Goal: Task Accomplishment & Management: Complete application form

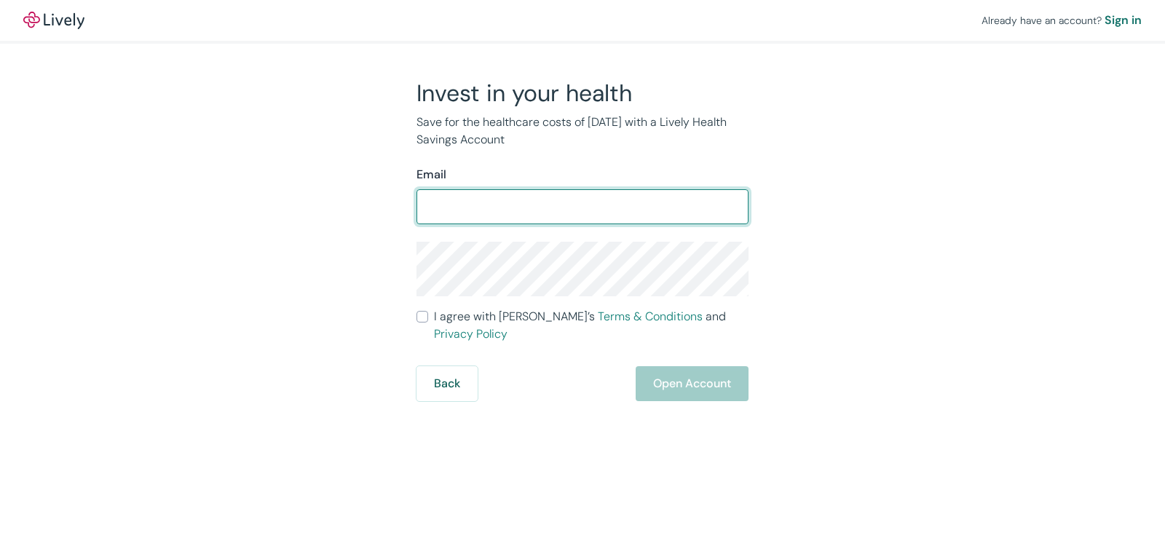
click at [494, 202] on input "Email" at bounding box center [582, 206] width 332 height 29
type input "[EMAIL_ADDRESS][DOMAIN_NAME]"
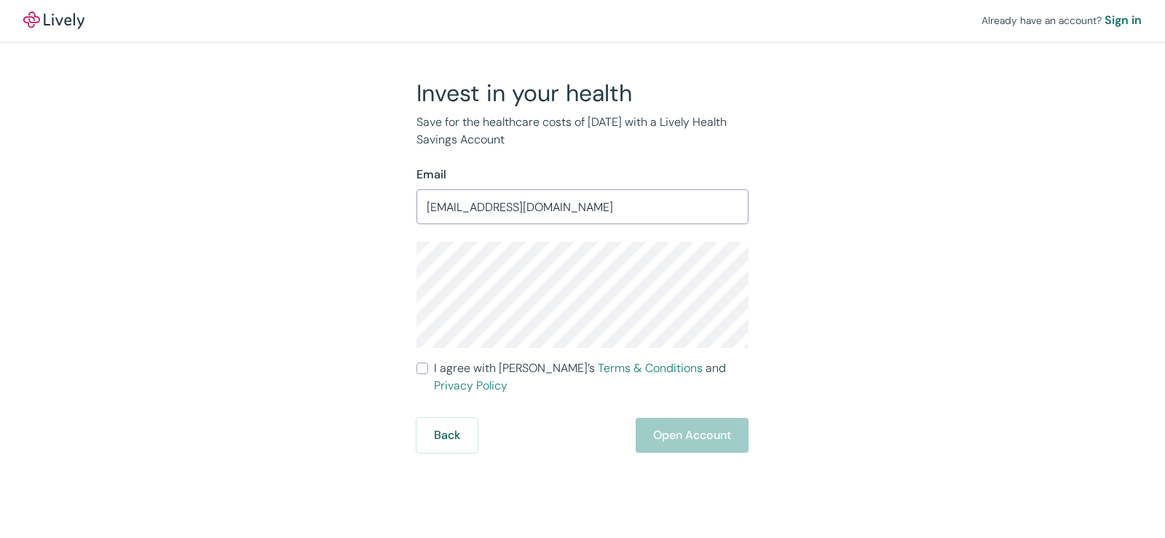
click at [716, 418] on div "Back Open Account" at bounding box center [582, 435] width 332 height 35
click at [426, 363] on input "I agree with Lively’s Terms & Conditions and Privacy Policy" at bounding box center [422, 369] width 12 height 12
checkbox input "true"
click at [718, 418] on button "Open Account" at bounding box center [692, 435] width 113 height 35
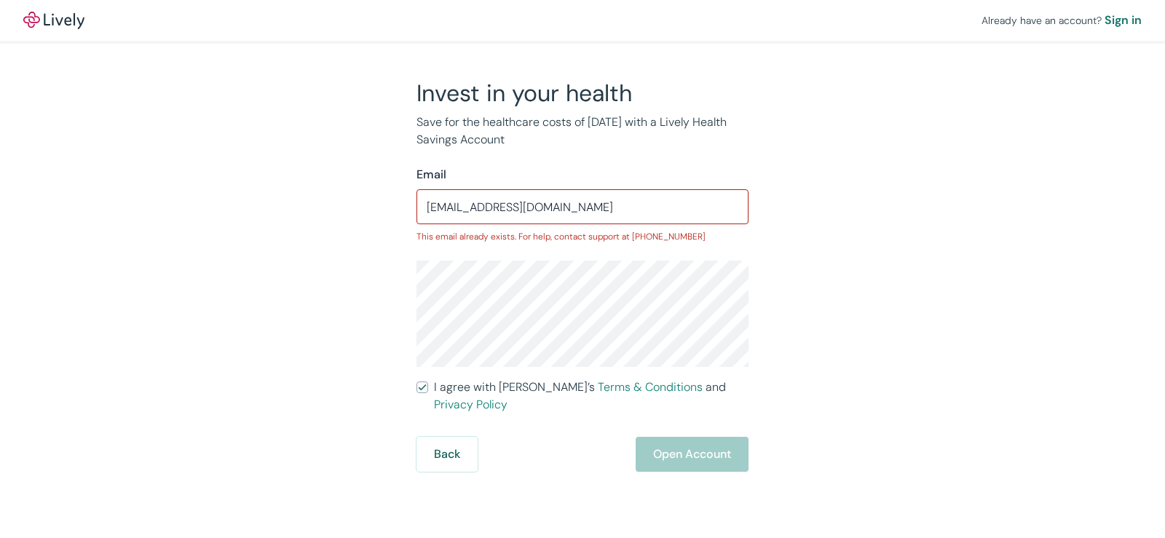
click at [668, 444] on div "Back Open Account" at bounding box center [582, 454] width 332 height 35
click at [1126, 21] on div "Sign in" at bounding box center [1122, 20] width 37 height 17
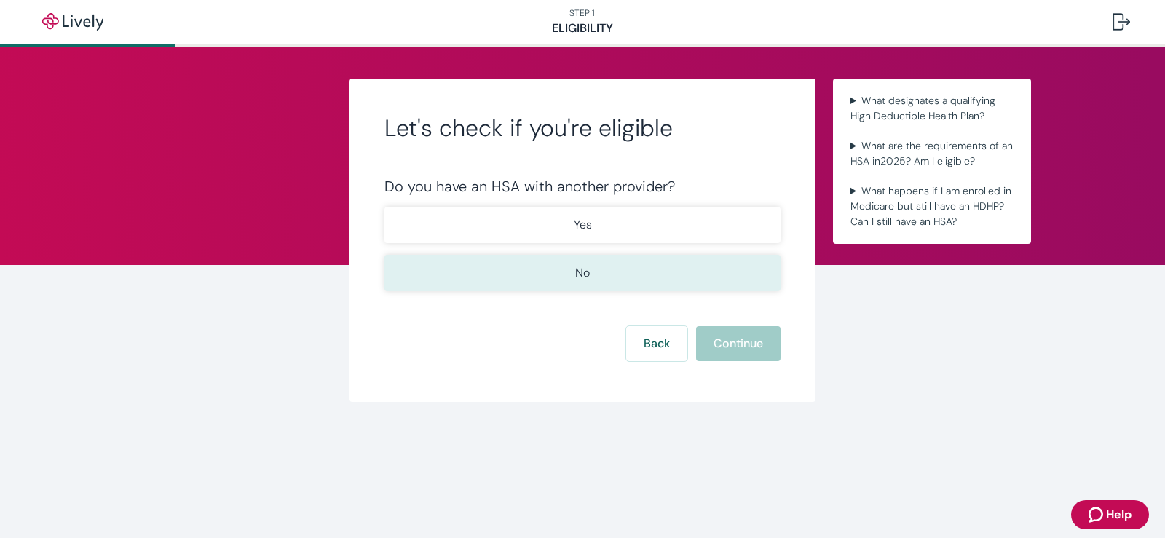
click at [593, 272] on button "No" at bounding box center [582, 273] width 396 height 36
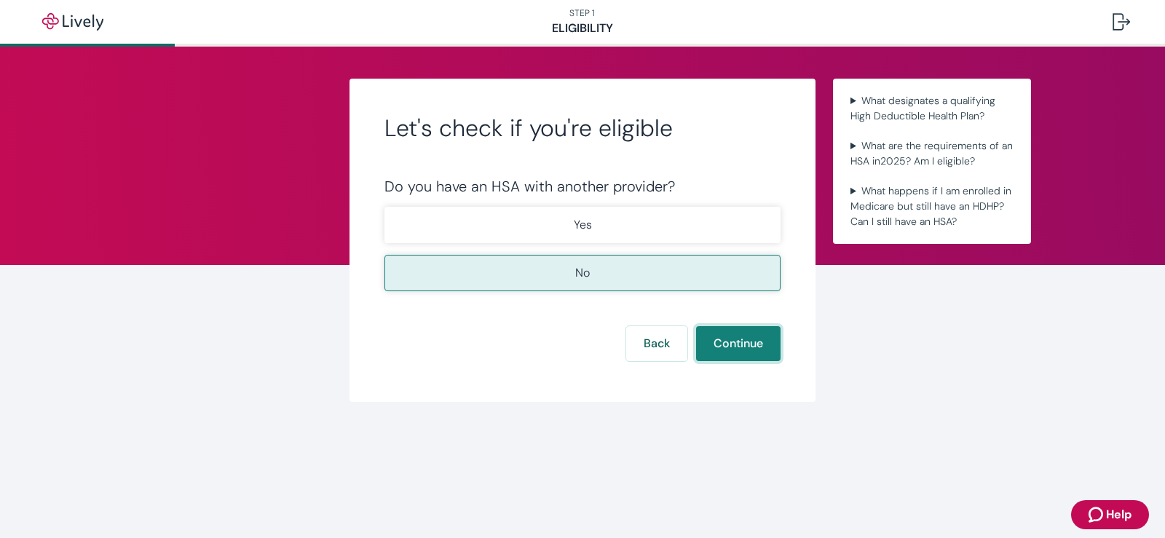
click at [724, 347] on button "Continue" at bounding box center [738, 343] width 84 height 35
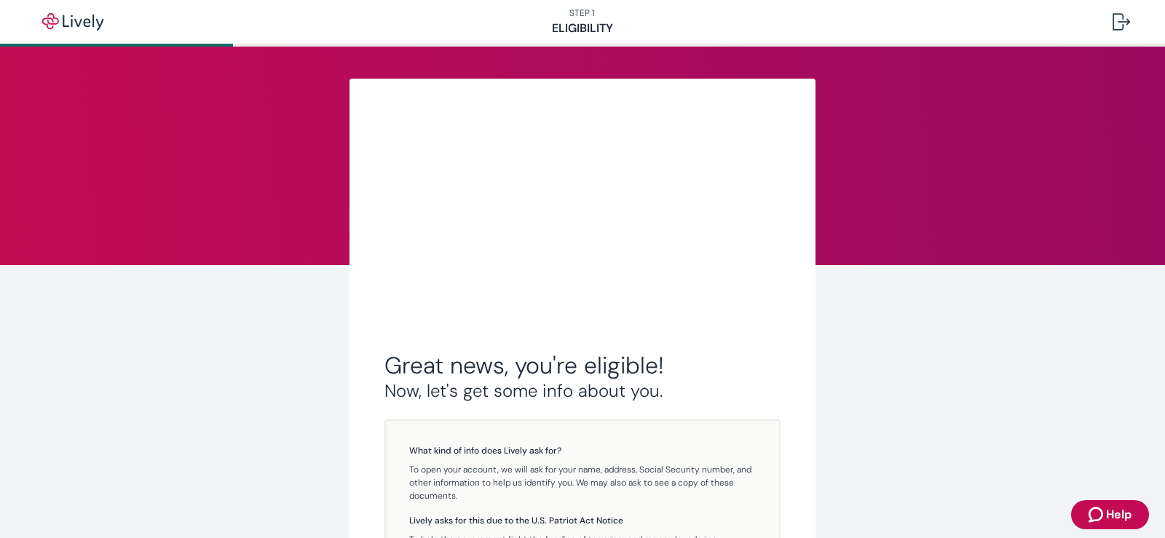
scroll to position [240, 0]
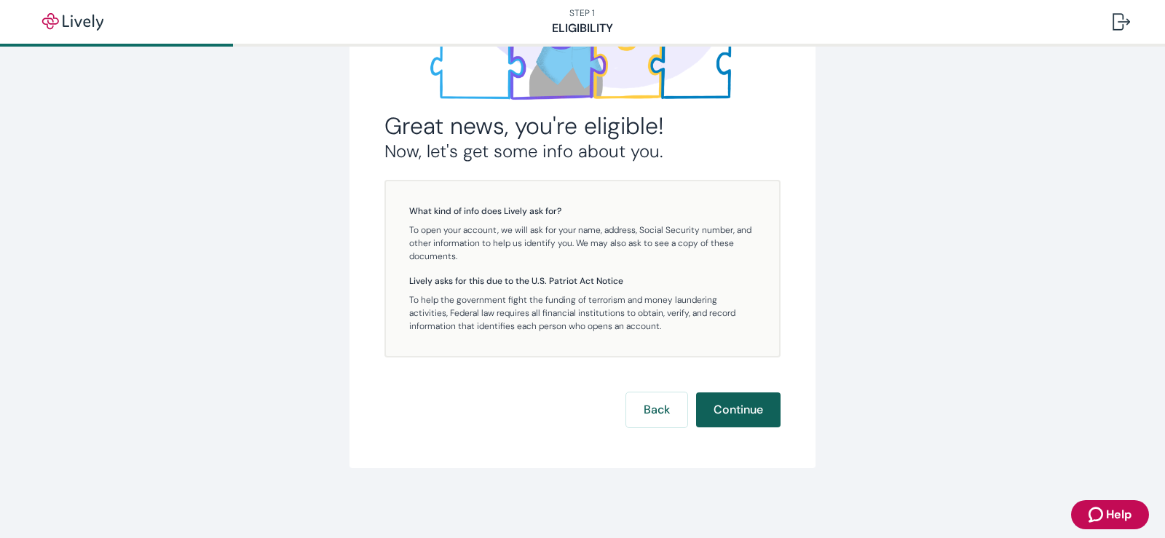
click at [746, 417] on button "Continue" at bounding box center [738, 409] width 84 height 35
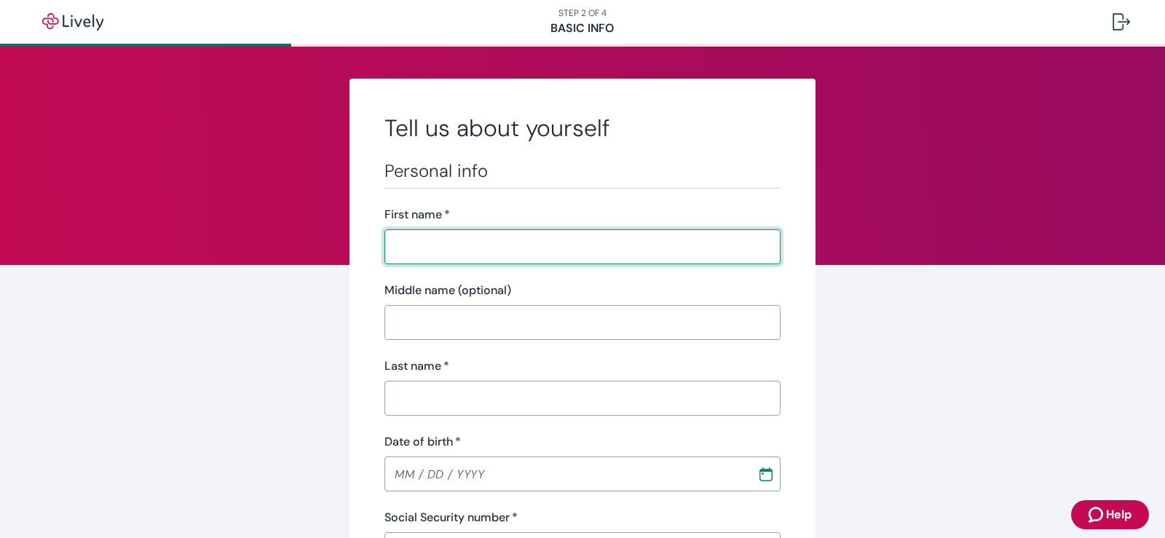
type input "+"
type input "Altaira"
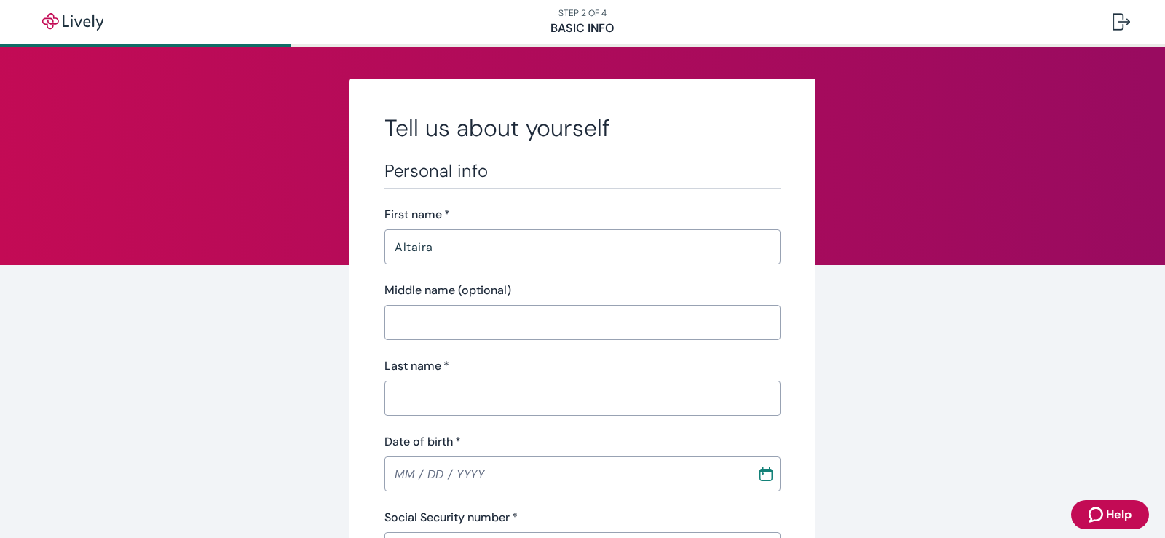
click at [556, 381] on div "​" at bounding box center [582, 398] width 396 height 35
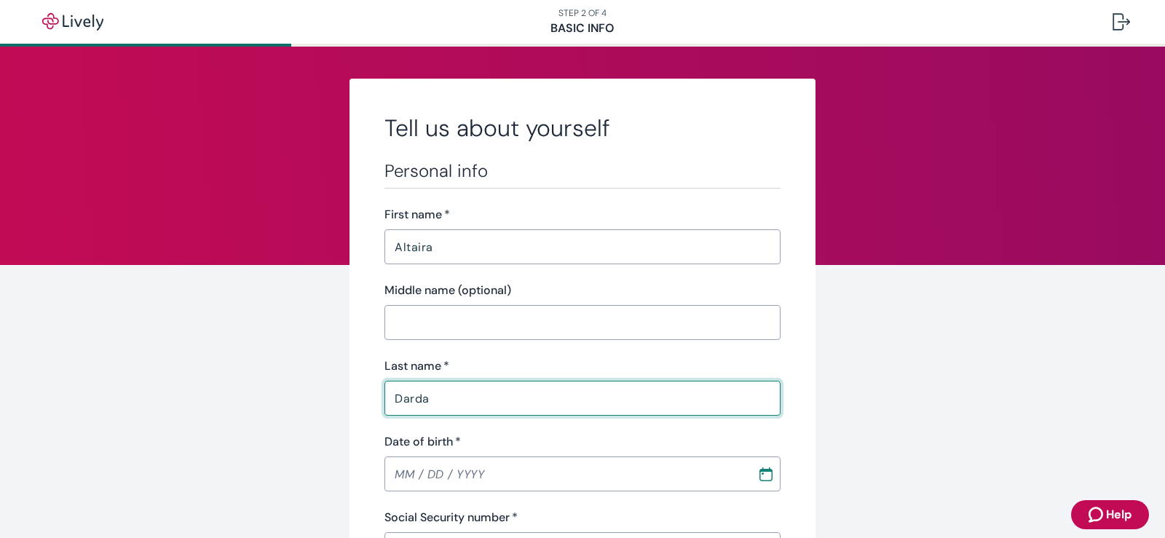
type input "Darda"
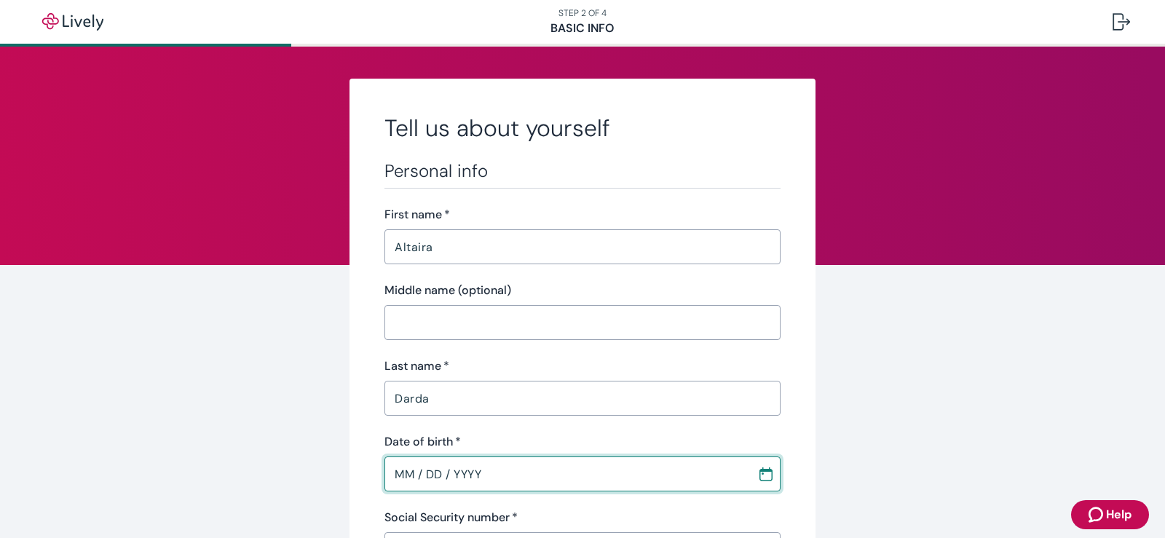
click at [431, 483] on input "MM / DD / YYYY" at bounding box center [565, 473] width 363 height 29
type input "06 / 30 / 1984"
click at [581, 414] on div "Darda ​" at bounding box center [582, 398] width 396 height 35
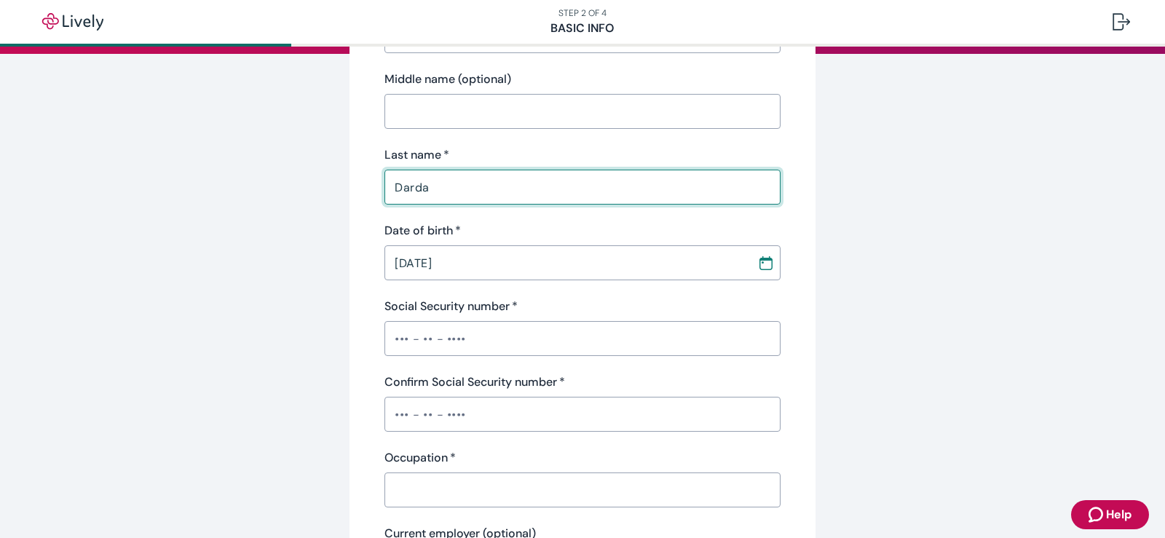
scroll to position [218, 0]
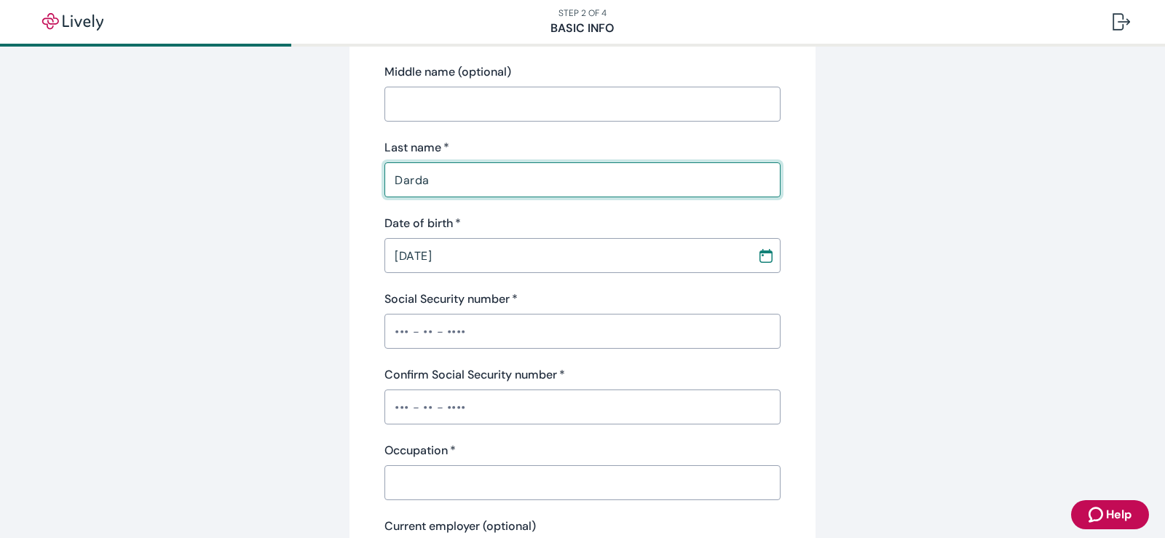
click at [457, 334] on input "Social Security number   *" at bounding box center [582, 331] width 396 height 29
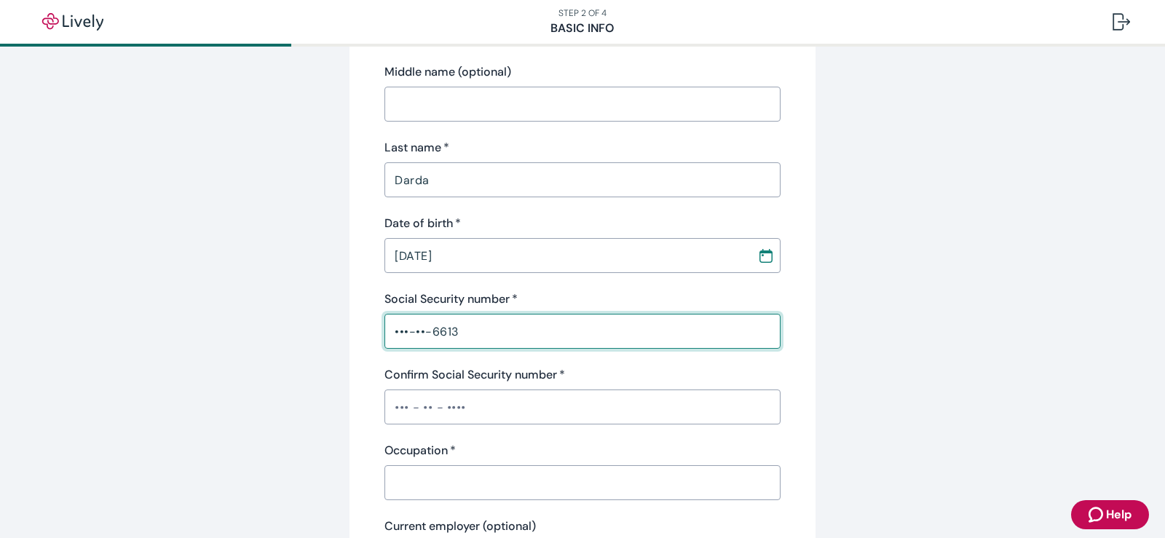
type input "•••-••-6613"
click at [389, 408] on input "Confirm Social Security number   *" at bounding box center [582, 406] width 396 height 29
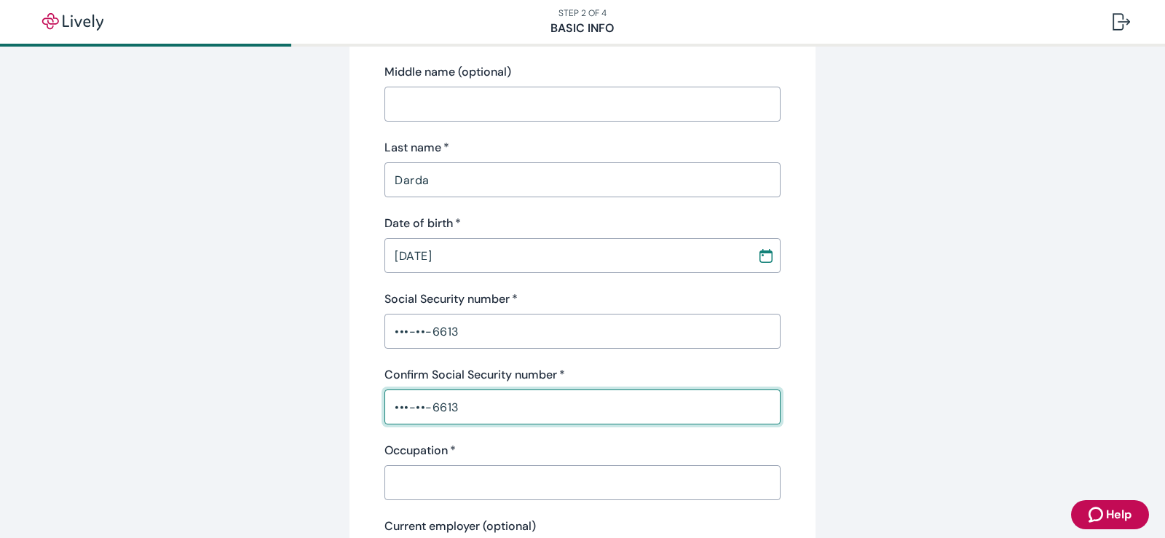
type input "•••-••-6613"
click at [436, 482] on input "Occupation   *" at bounding box center [582, 482] width 396 height 29
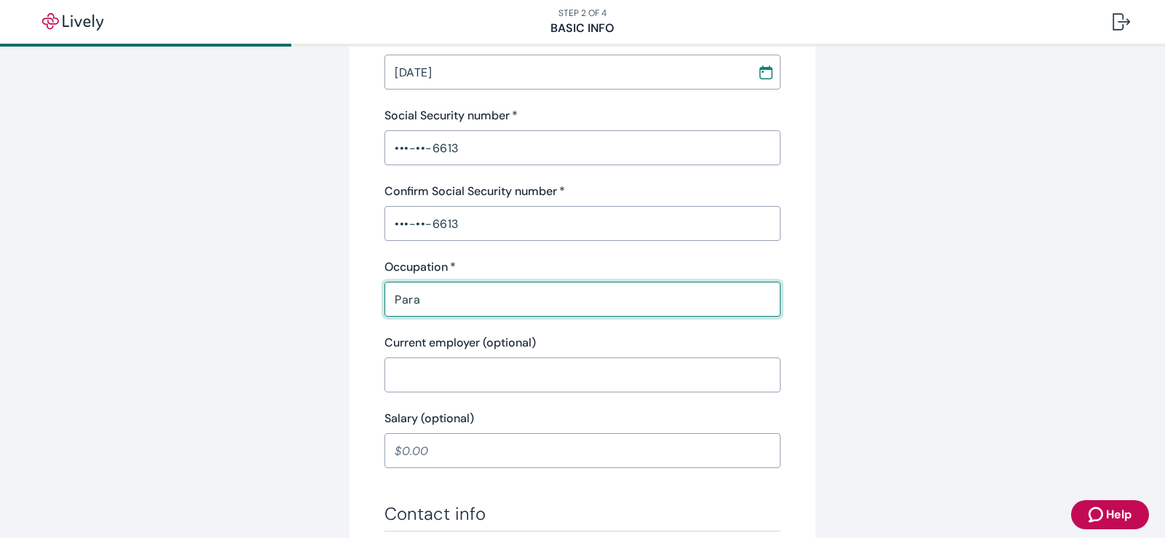
scroll to position [437, 0]
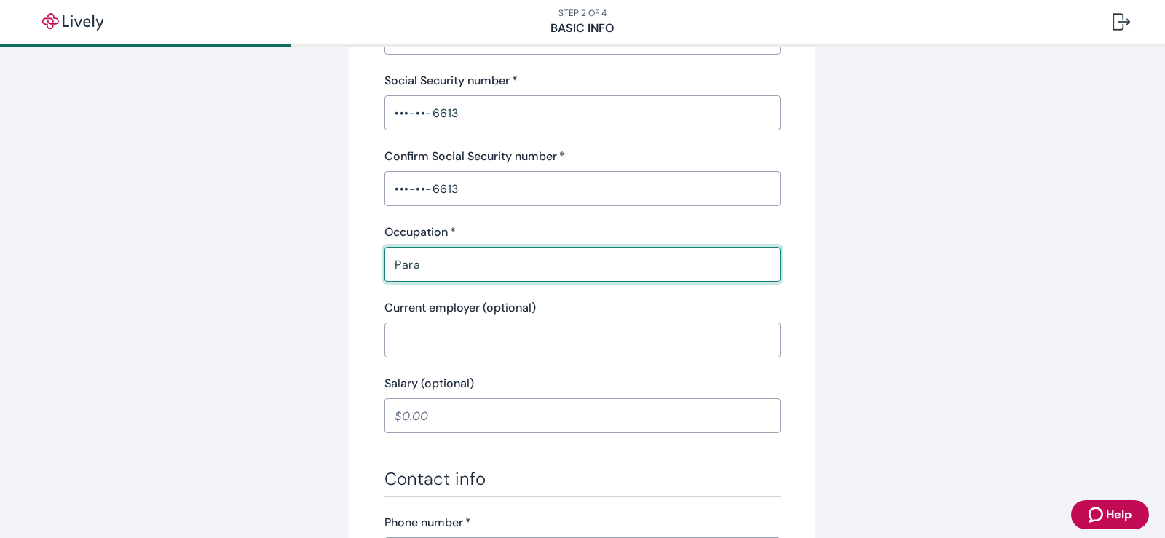
type input "Para"
click at [492, 335] on input "Current employer (optional)" at bounding box center [582, 339] width 396 height 29
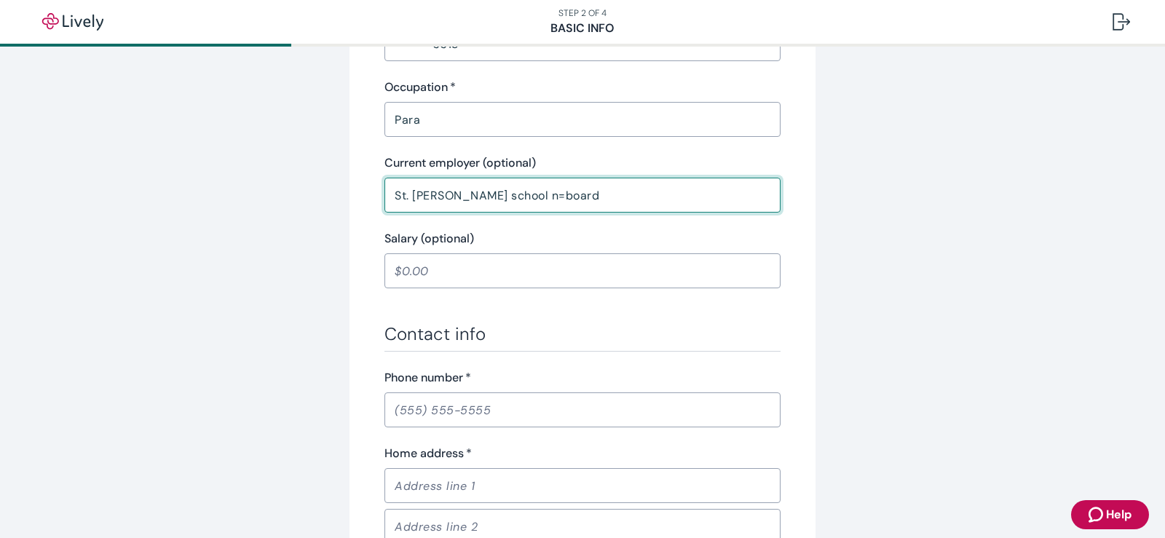
scroll to position [582, 0]
click at [509, 197] on input "St. Charles school n=board" at bounding box center [582, 194] width 396 height 29
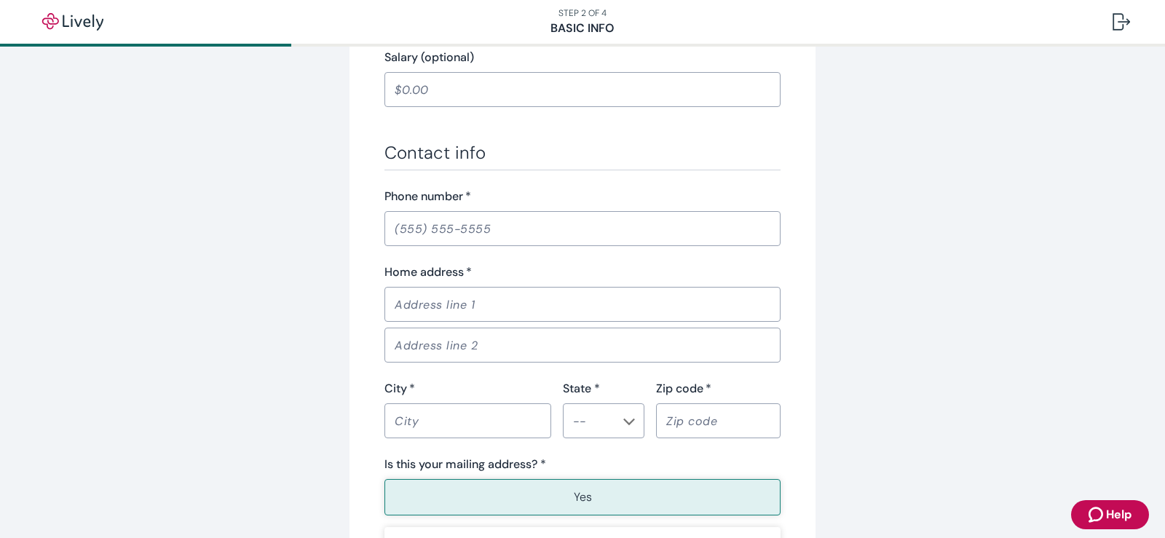
scroll to position [801, 0]
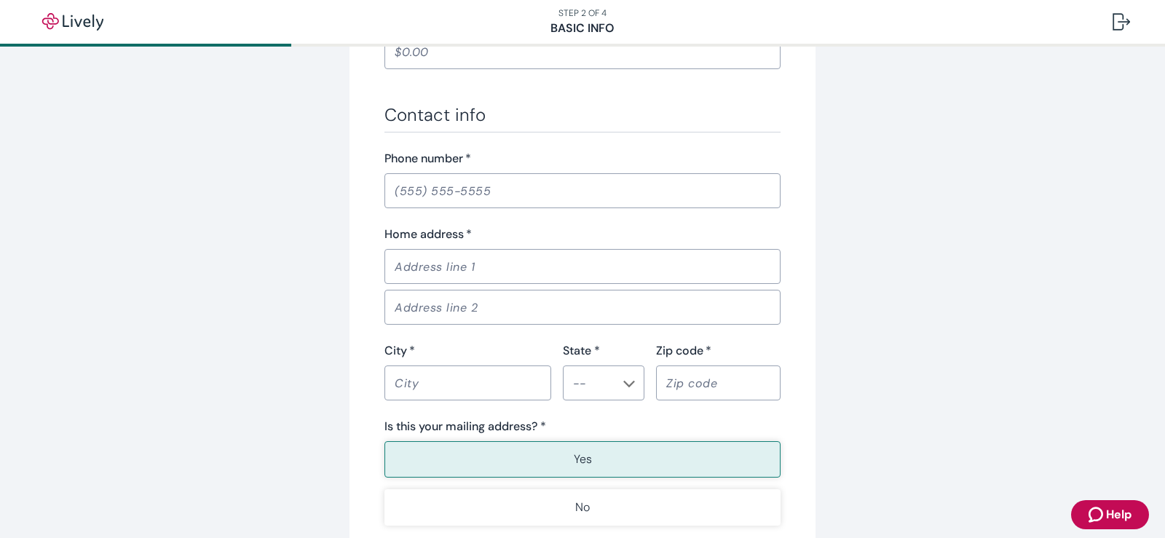
type input "St. Charles school board"
click at [460, 271] on input "Home address   *" at bounding box center [582, 266] width 396 height 29
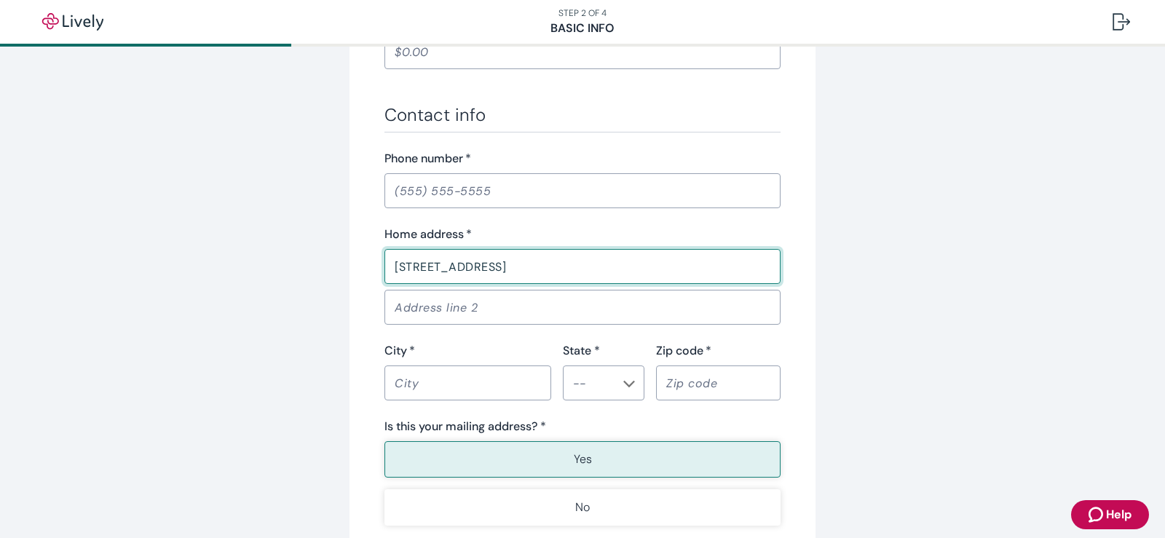
type input "179 Bayou Crossing Drive"
click at [432, 363] on div "City   * ​" at bounding box center [467, 371] width 167 height 58
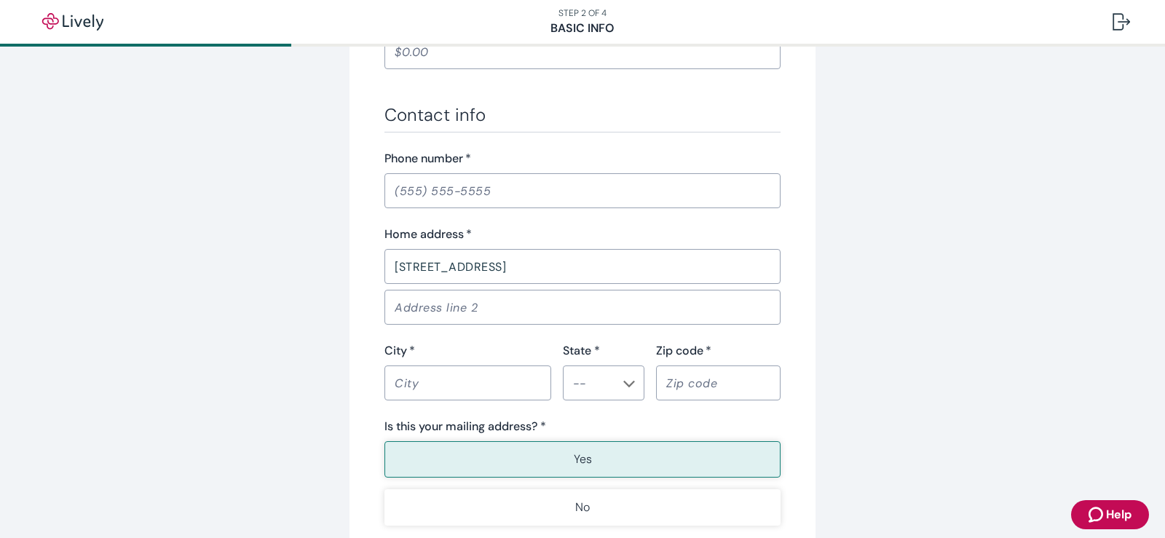
click at [434, 373] on input "City   *" at bounding box center [467, 382] width 167 height 29
type input "Raceland"
click at [598, 390] on input "State *" at bounding box center [591, 383] width 49 height 20
click at [586, 506] on li "LA" at bounding box center [599, 498] width 82 height 26
type input "LA"
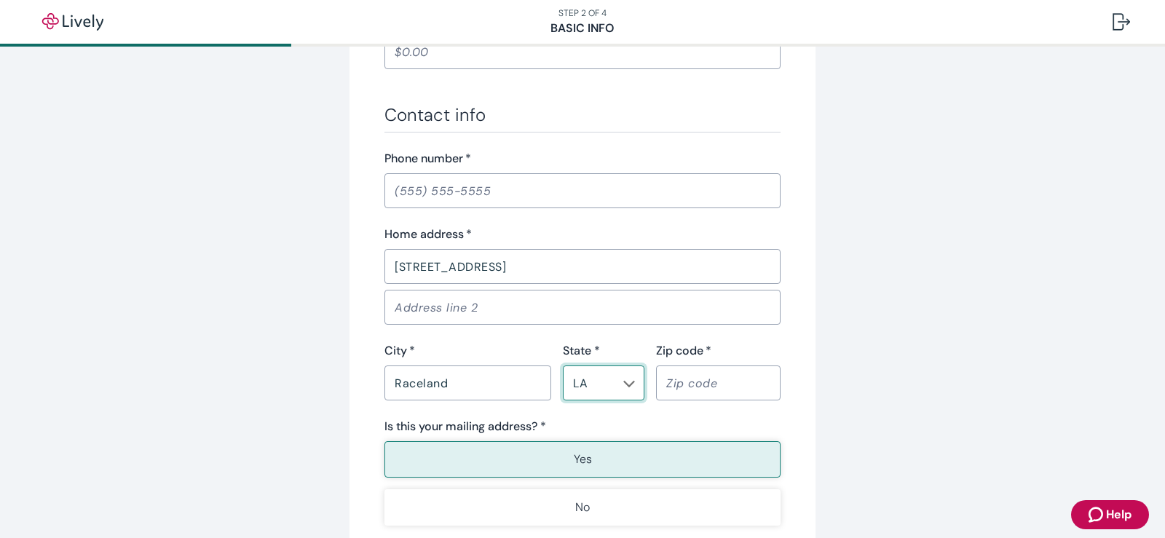
click at [693, 395] on input "Zip code   *" at bounding box center [718, 382] width 124 height 29
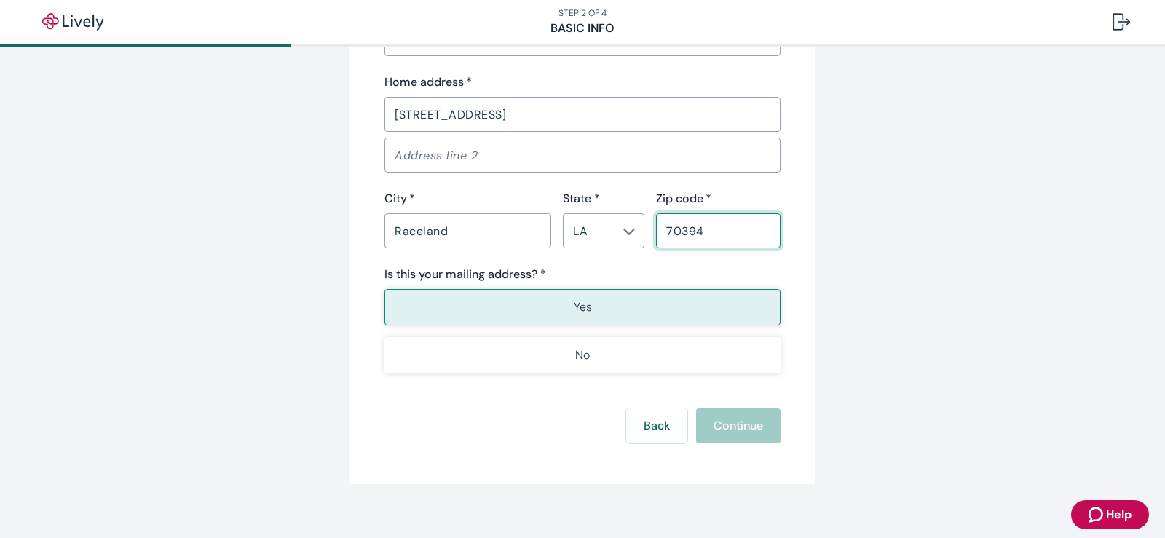
scroll to position [969, 0]
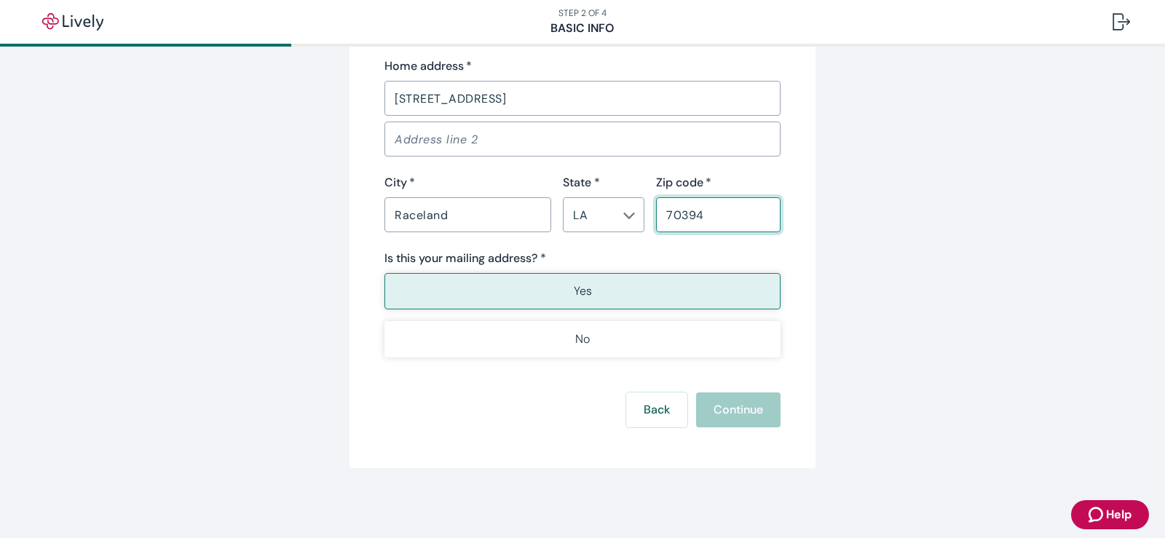
type input "70394"
click at [671, 294] on button "Yes" at bounding box center [582, 291] width 396 height 36
click at [715, 413] on div "Back Continue" at bounding box center [582, 409] width 396 height 35
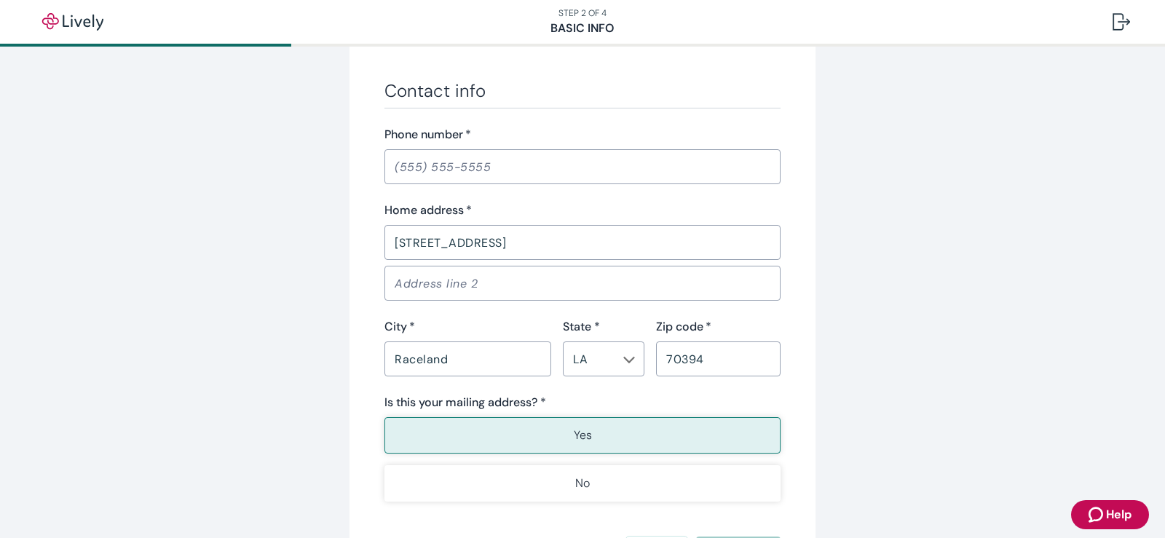
scroll to position [823, 0]
click at [400, 166] on input "Phone number   *" at bounding box center [582, 168] width 396 height 29
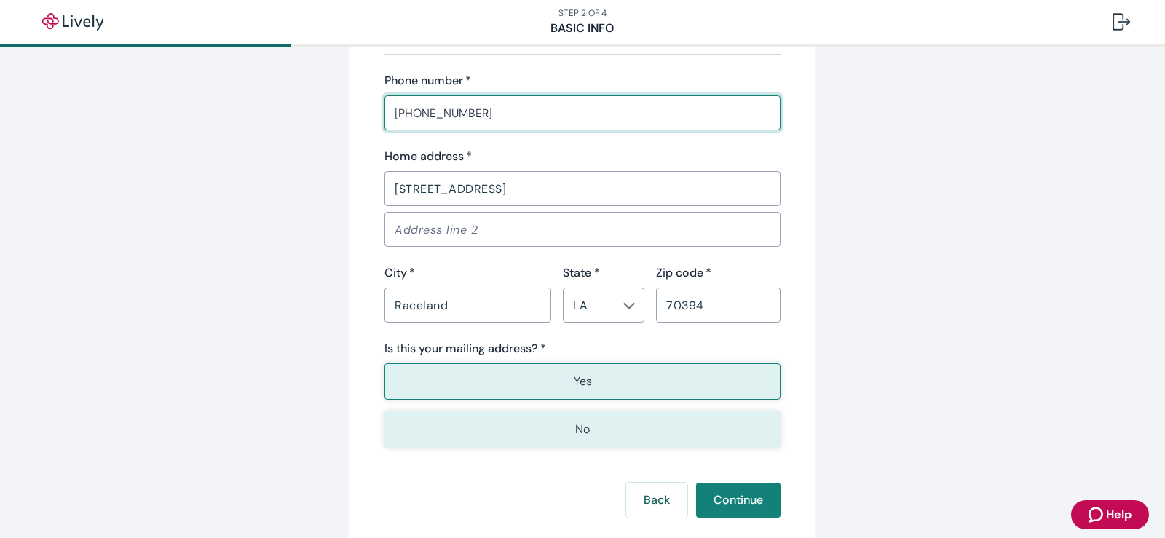
scroll to position [969, 0]
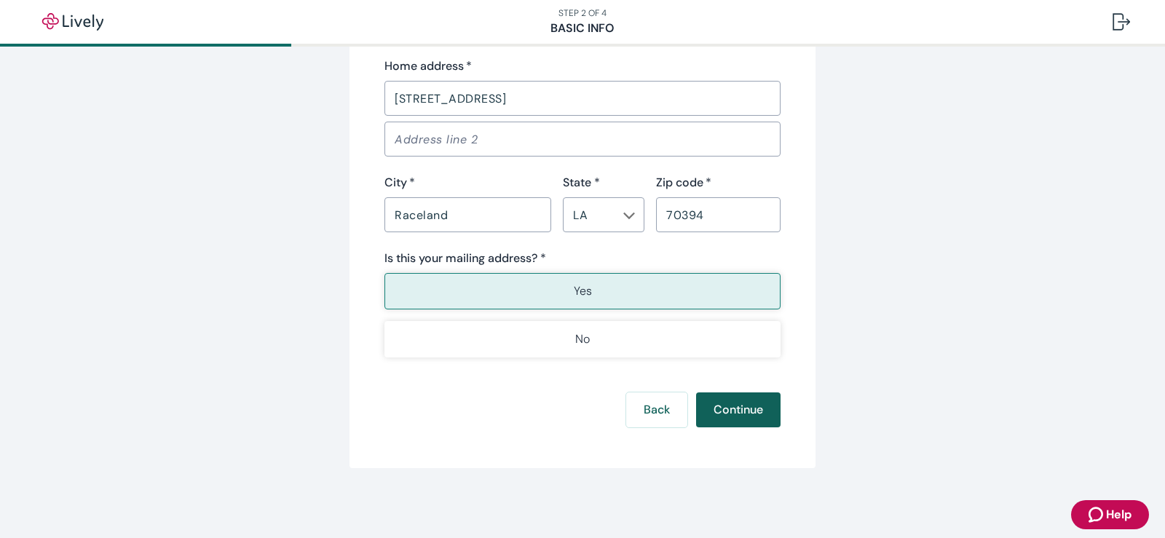
type input "(985) 665-6552"
click at [727, 406] on button "Continue" at bounding box center [738, 409] width 84 height 35
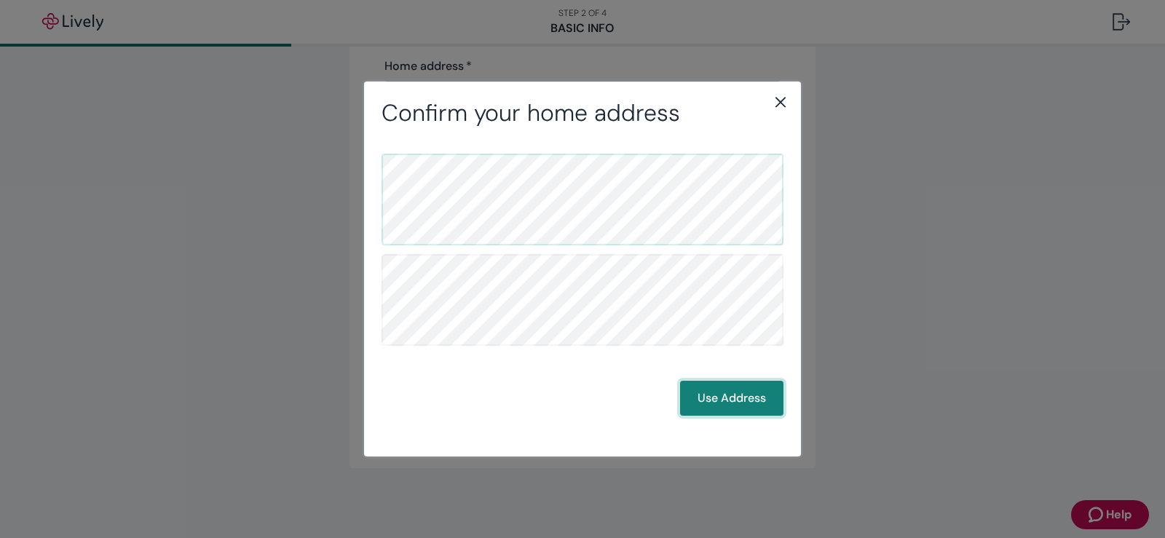
click at [736, 408] on button "Use Address" at bounding box center [731, 398] width 103 height 35
click at [714, 404] on button "Use Address" at bounding box center [731, 398] width 103 height 35
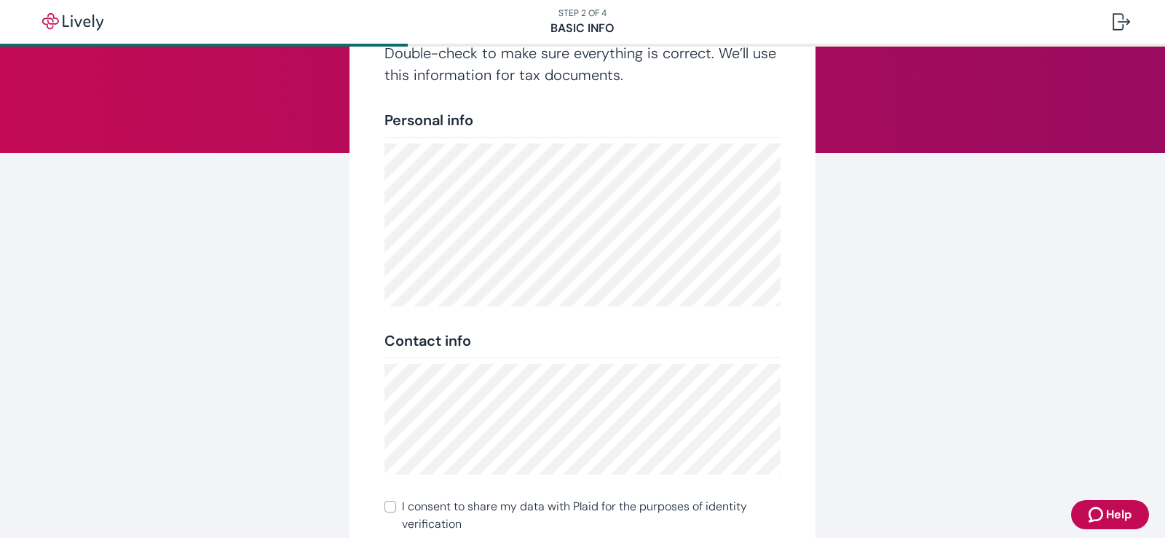
scroll to position [288, 0]
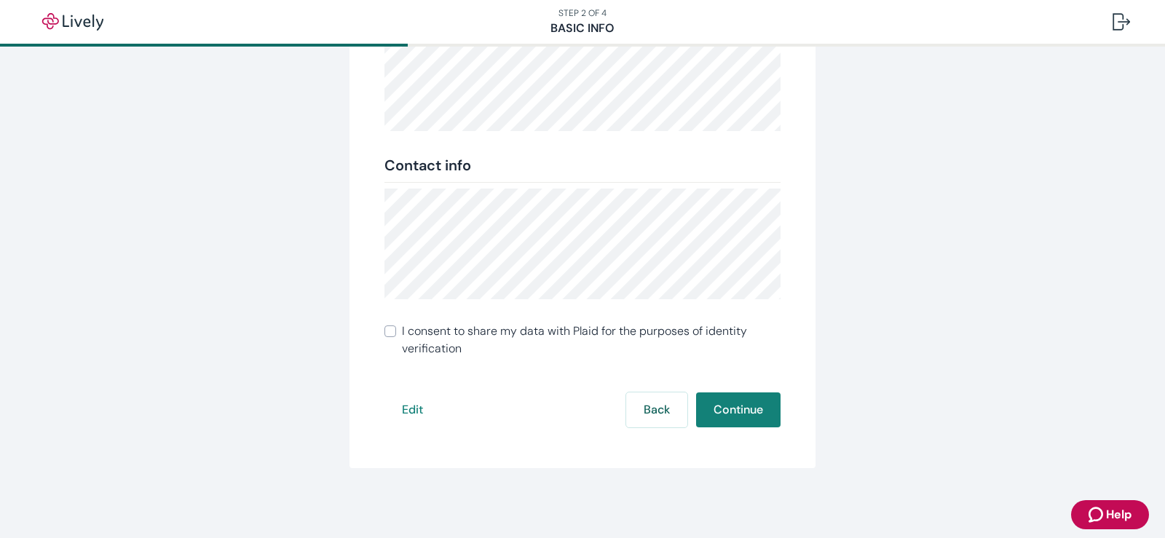
click at [388, 332] on input "I consent to share my data with Plaid for the purposes of identity verification" at bounding box center [390, 331] width 12 height 12
checkbox input "true"
click at [746, 410] on button "Continue" at bounding box center [738, 409] width 84 height 35
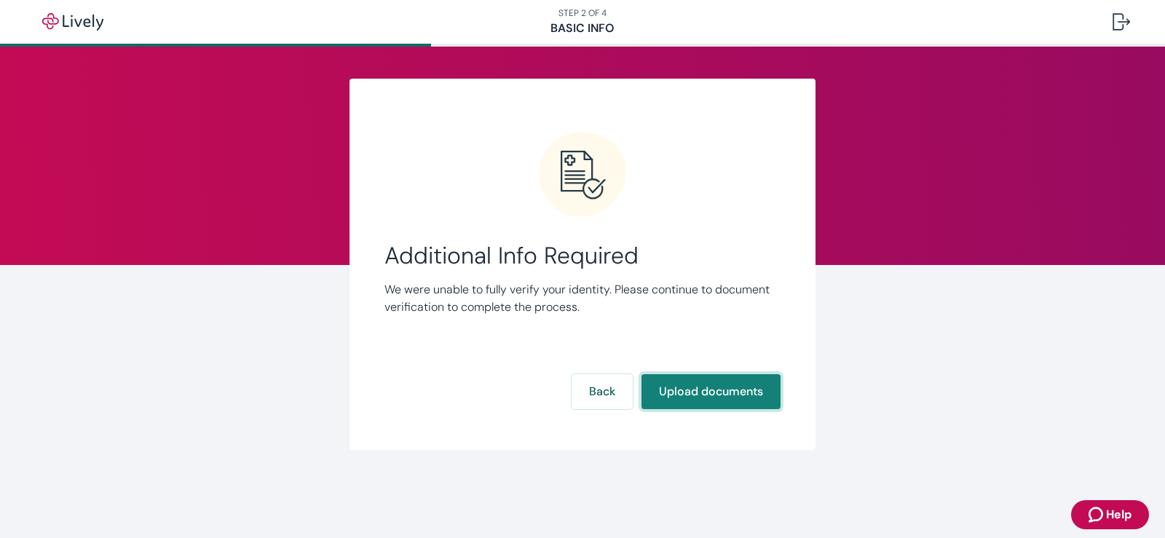
click at [676, 401] on button "Upload documents" at bounding box center [710, 391] width 139 height 35
